Goal: Navigation & Orientation: Understand site structure

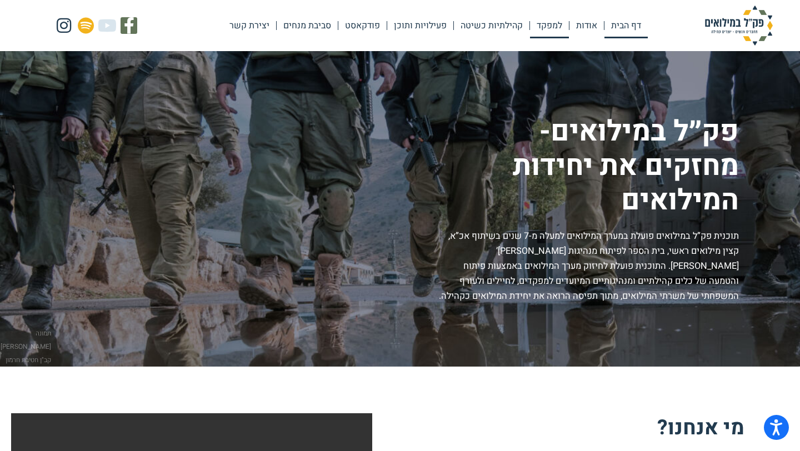
click at [545, 29] on link "למפקד" at bounding box center [549, 26] width 39 height 26
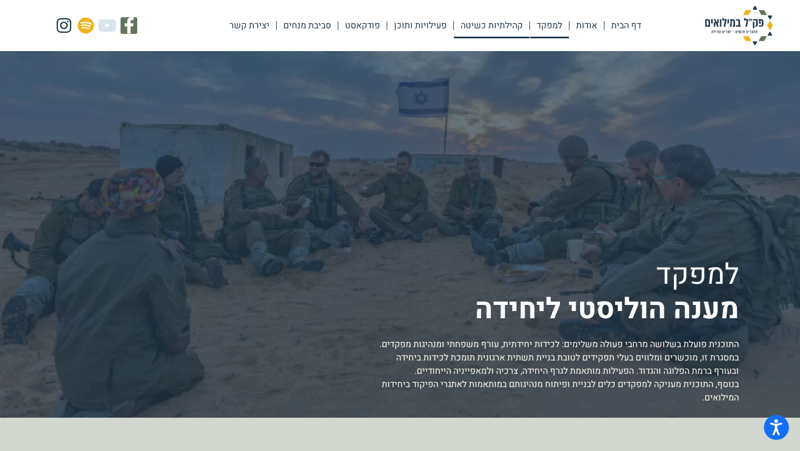
click at [496, 37] on link "קהילתיות כשיטה" at bounding box center [492, 26] width 76 height 26
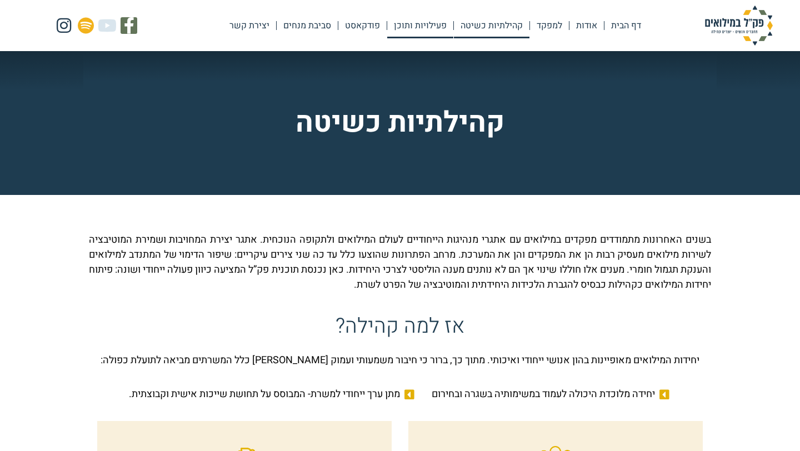
click at [426, 22] on link "פעילויות ותוכן" at bounding box center [420, 26] width 66 height 26
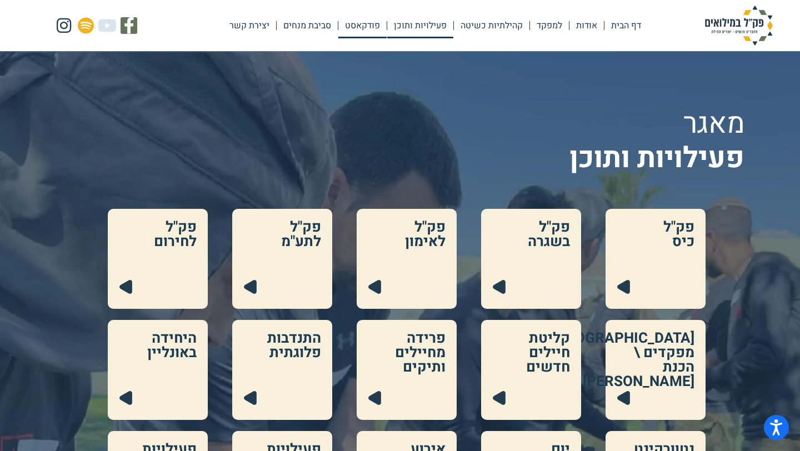
click at [366, 34] on link "פודקאסט" at bounding box center [362, 26] width 48 height 26
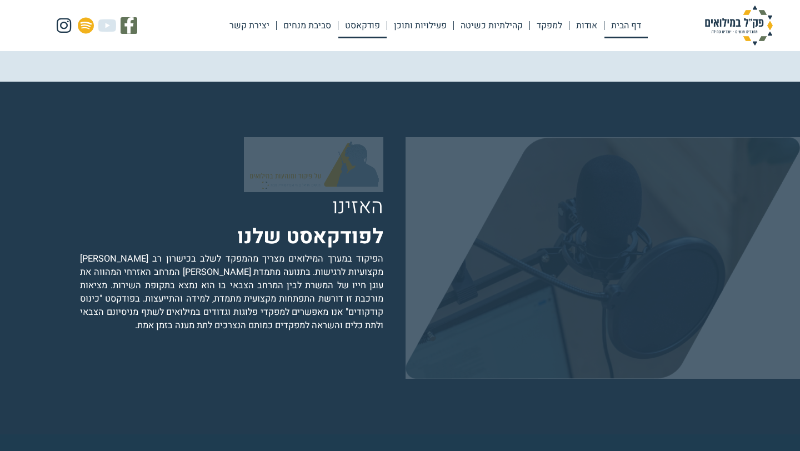
scroll to position [2174, 0]
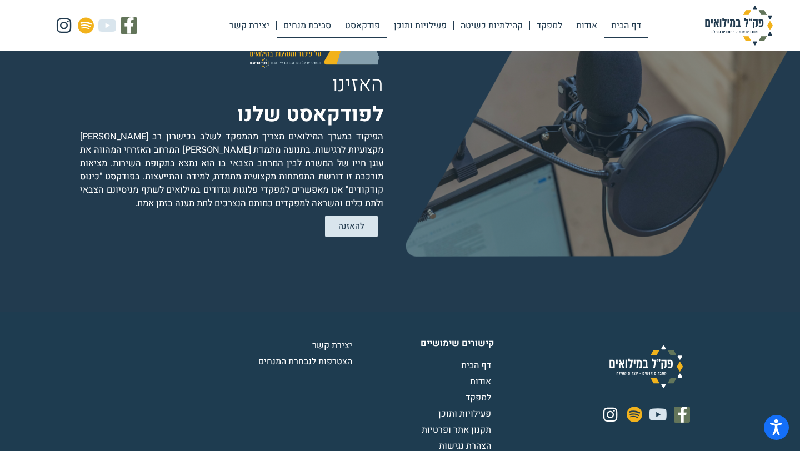
click at [313, 25] on link "סביבת מנחים" at bounding box center [307, 26] width 61 height 26
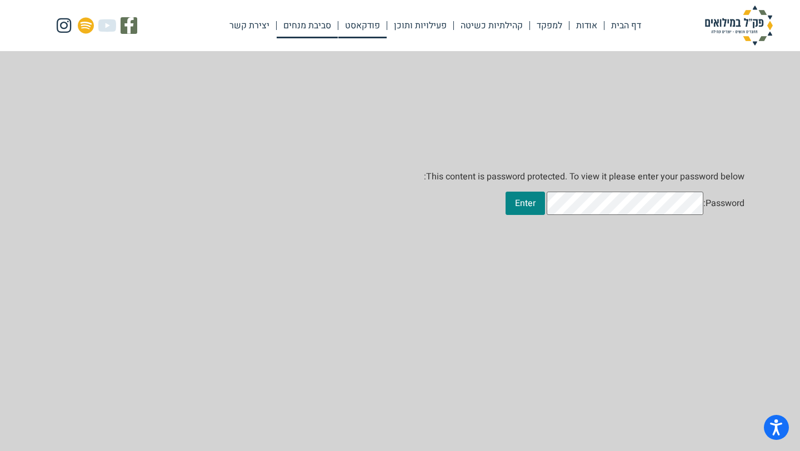
click at [358, 28] on link "פודקאסט" at bounding box center [362, 26] width 48 height 26
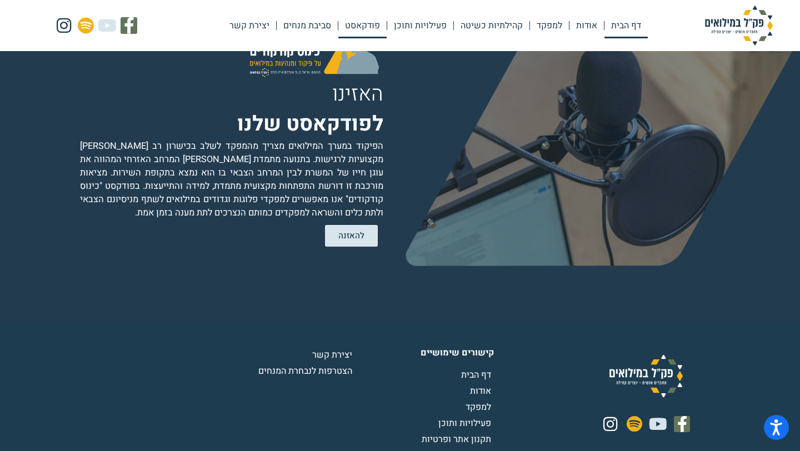
scroll to position [2174, 0]
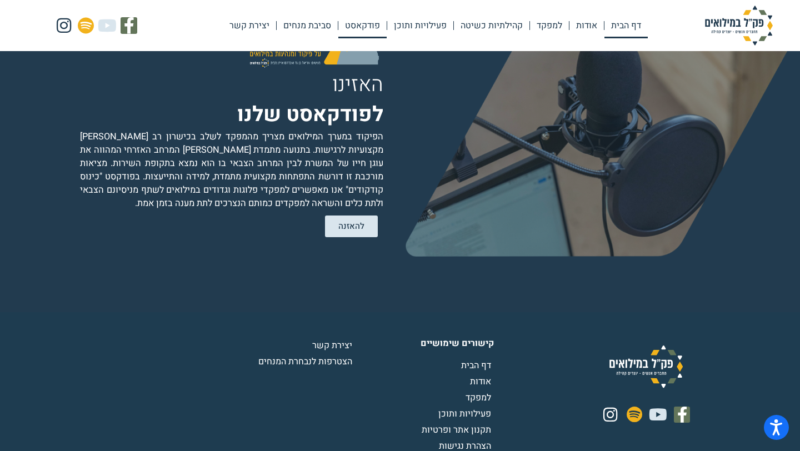
click at [612, 29] on link "דף הבית" at bounding box center [626, 26] width 43 height 26
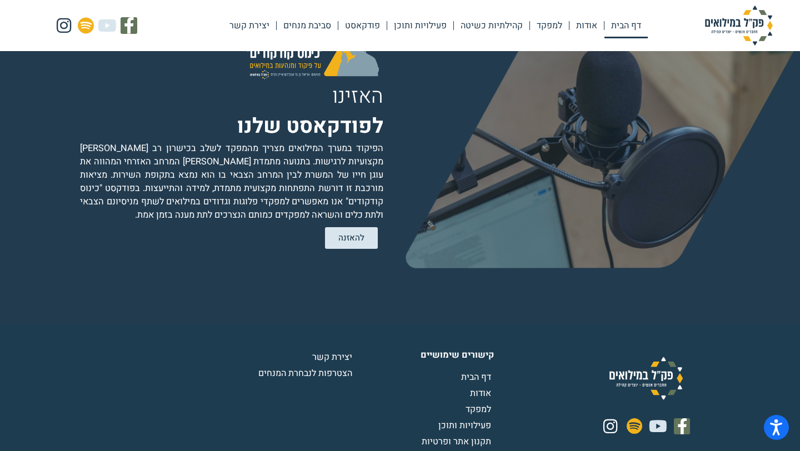
scroll to position [2213, 0]
